Goal: Task Accomplishment & Management: Manage account settings

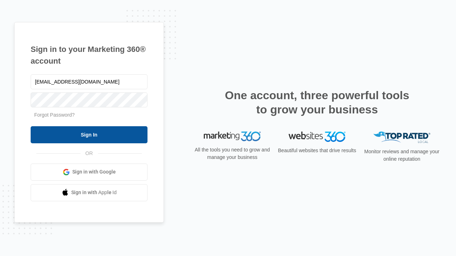
click at [89, 135] on input "Sign In" at bounding box center [89, 134] width 117 height 17
